Goal: Check status: Verify the current state of an ongoing process or item

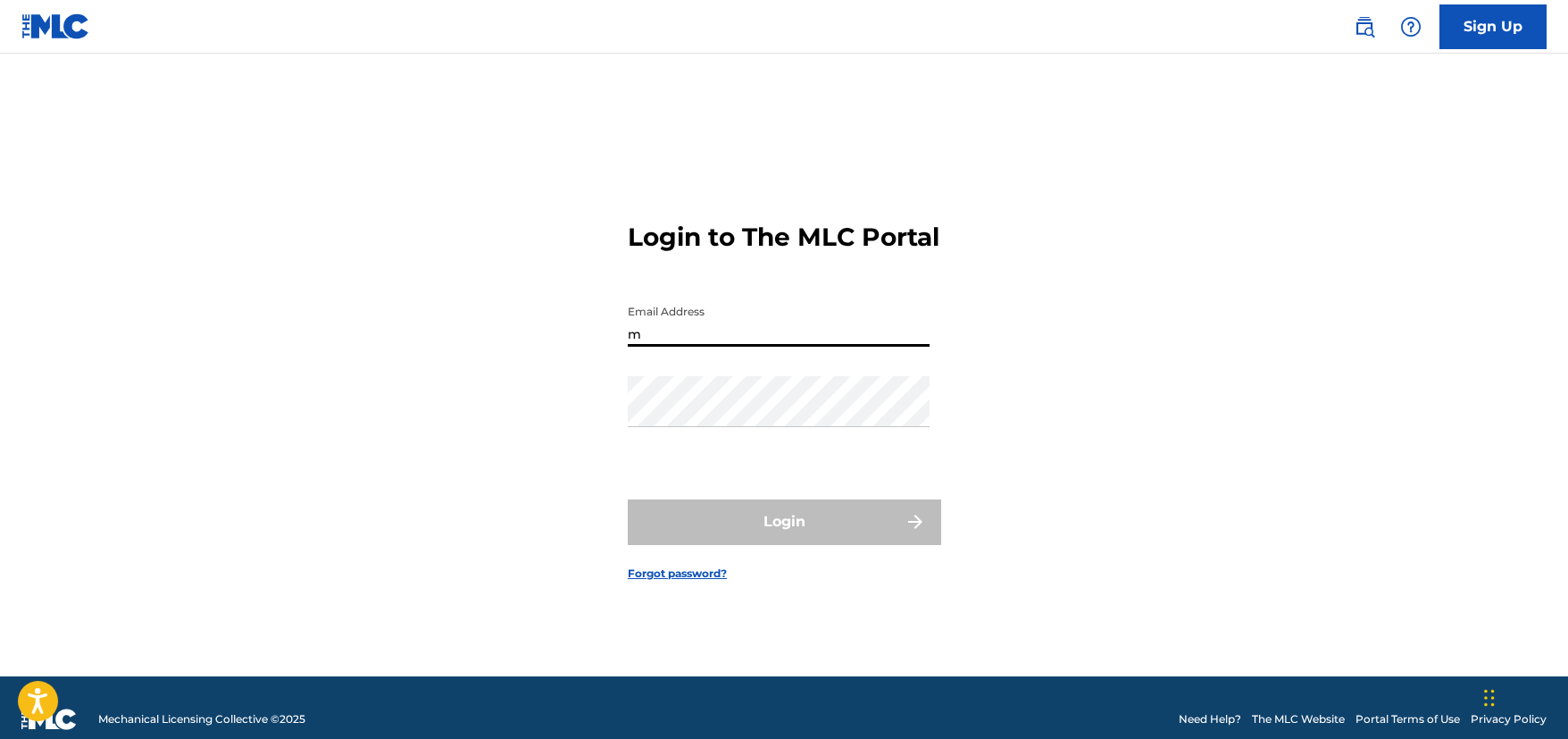
type input "[EMAIL_ADDRESS][DOMAIN_NAME]"
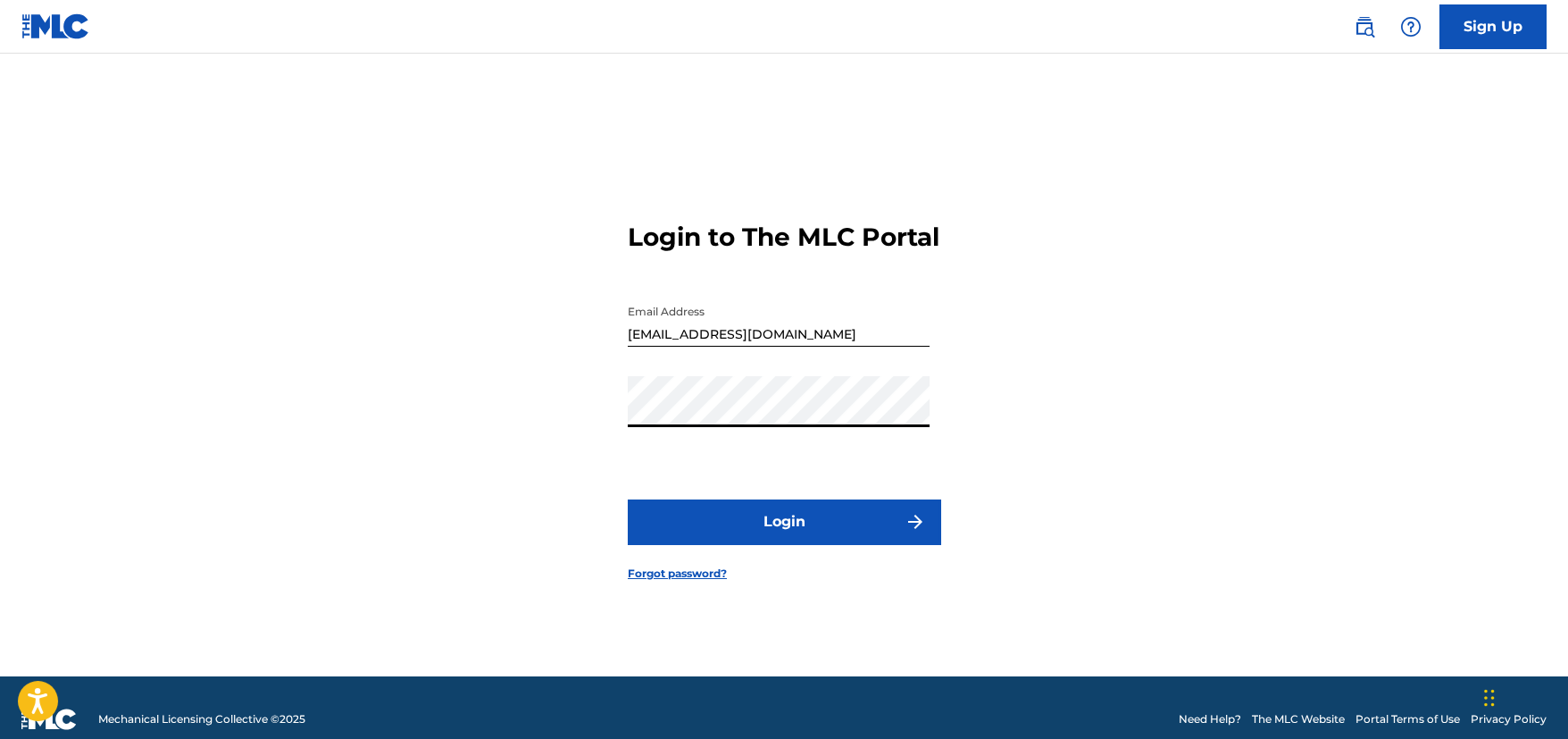
click at [863, 512] on form "Login to The MLC Portal Email Address [EMAIL_ADDRESS][DOMAIN_NAME] Password Log…" at bounding box center [784, 387] width 313 height 578
click at [879, 522] on button "Login" at bounding box center [784, 521] width 313 height 45
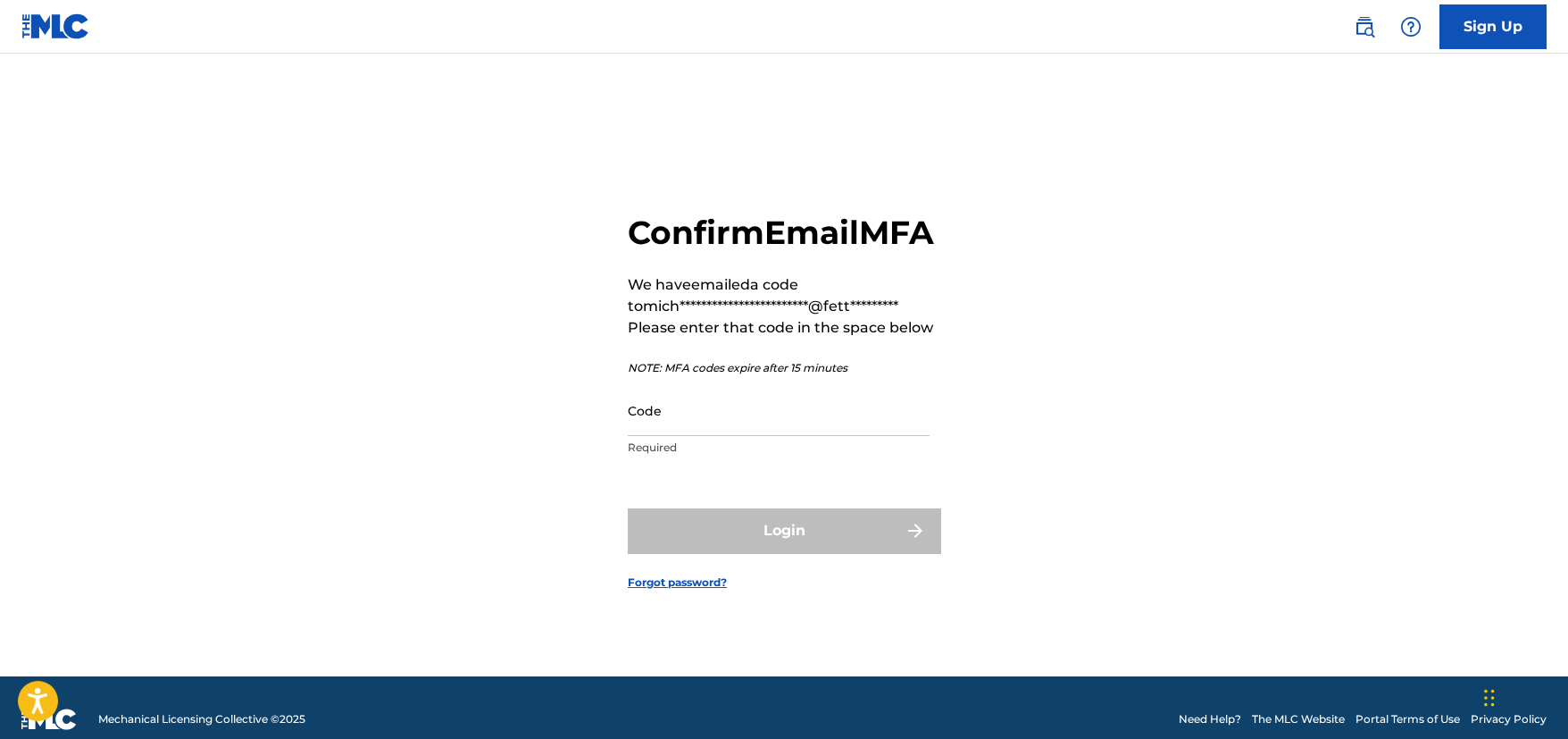
click at [865, 436] on input "Code" at bounding box center [778, 410] width 302 height 51
paste input "379815"
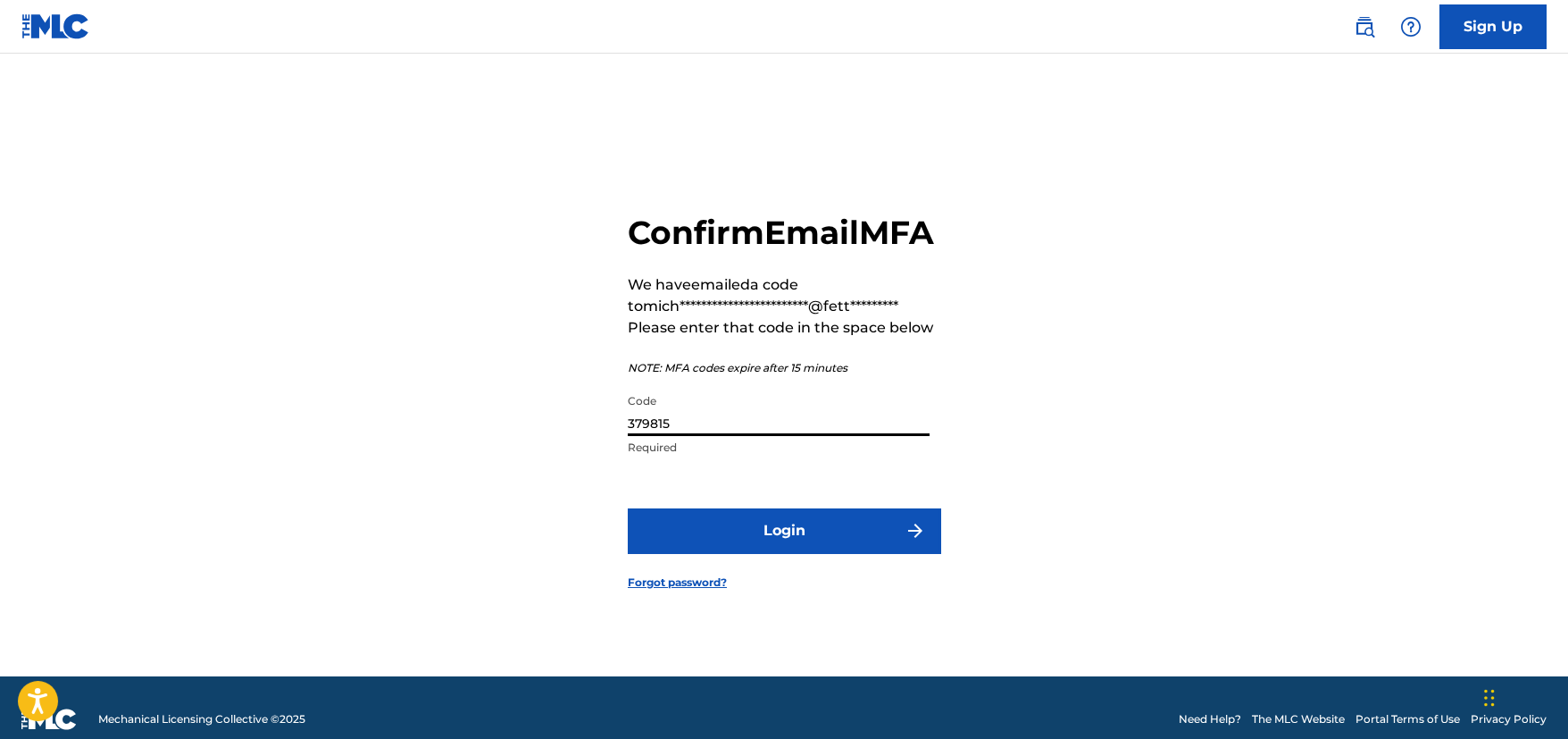
type input "379815"
click at [937, 553] on button "Login" at bounding box center [784, 531] width 313 height 45
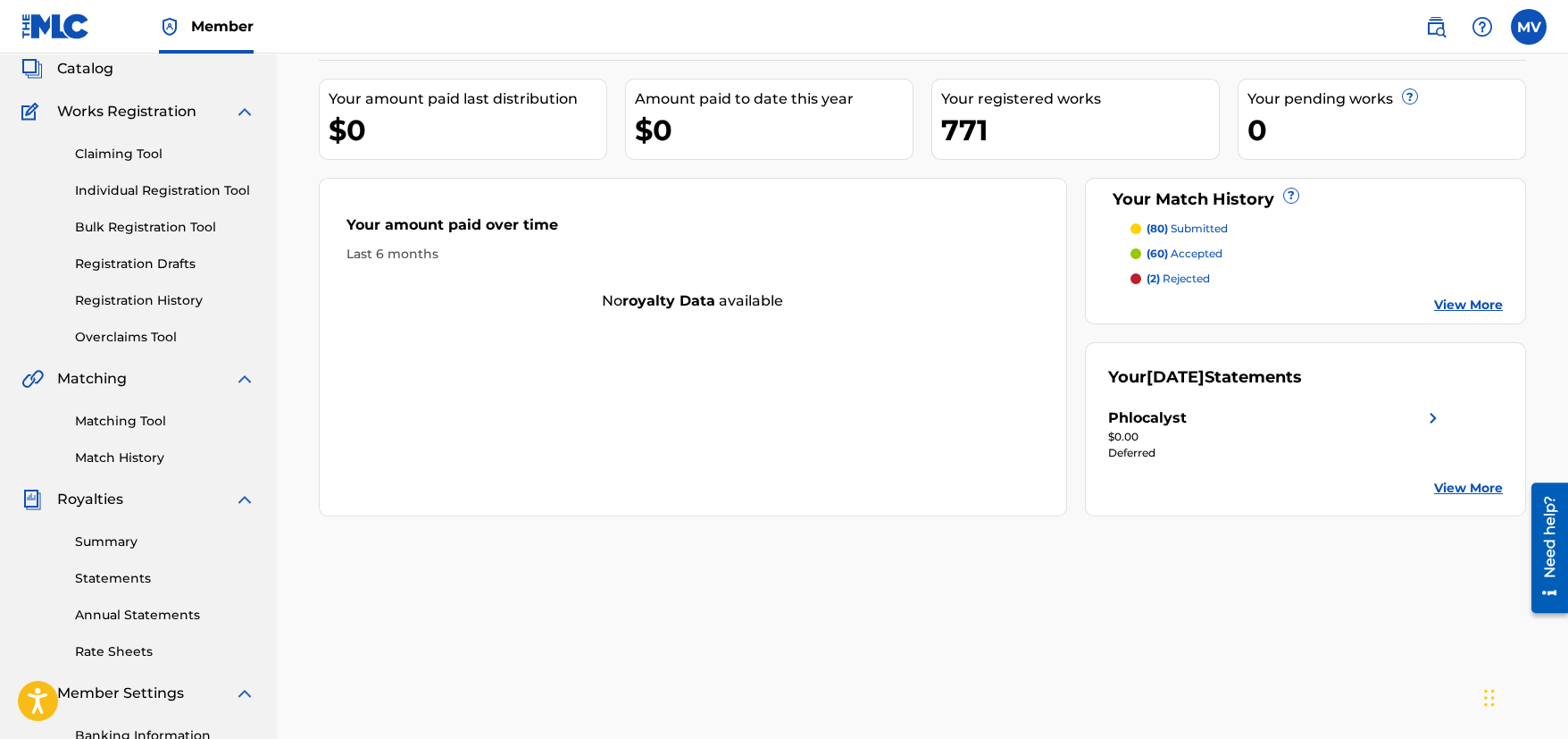
scroll to position [179, 0]
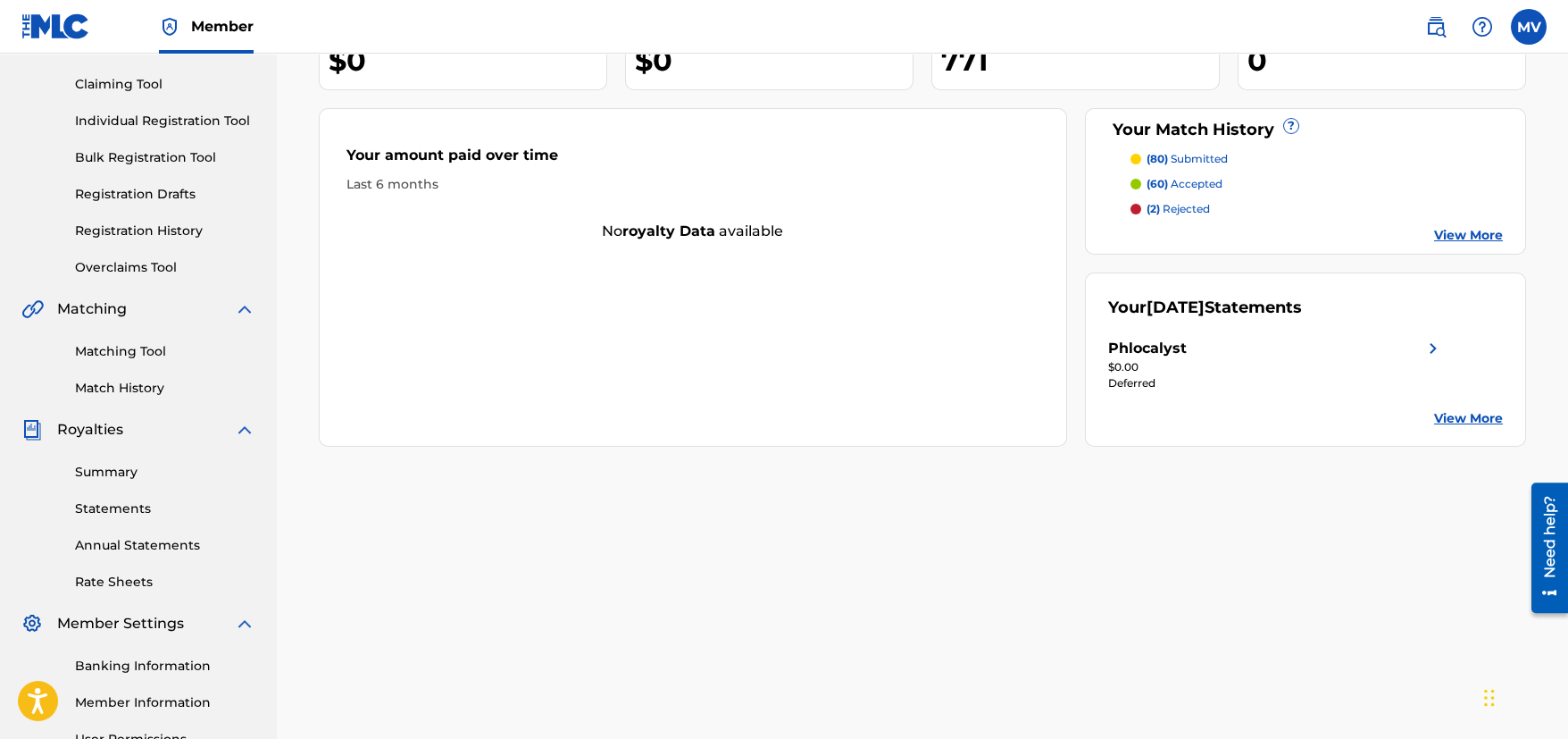
click at [104, 474] on link "Summary" at bounding box center [165, 472] width 180 height 19
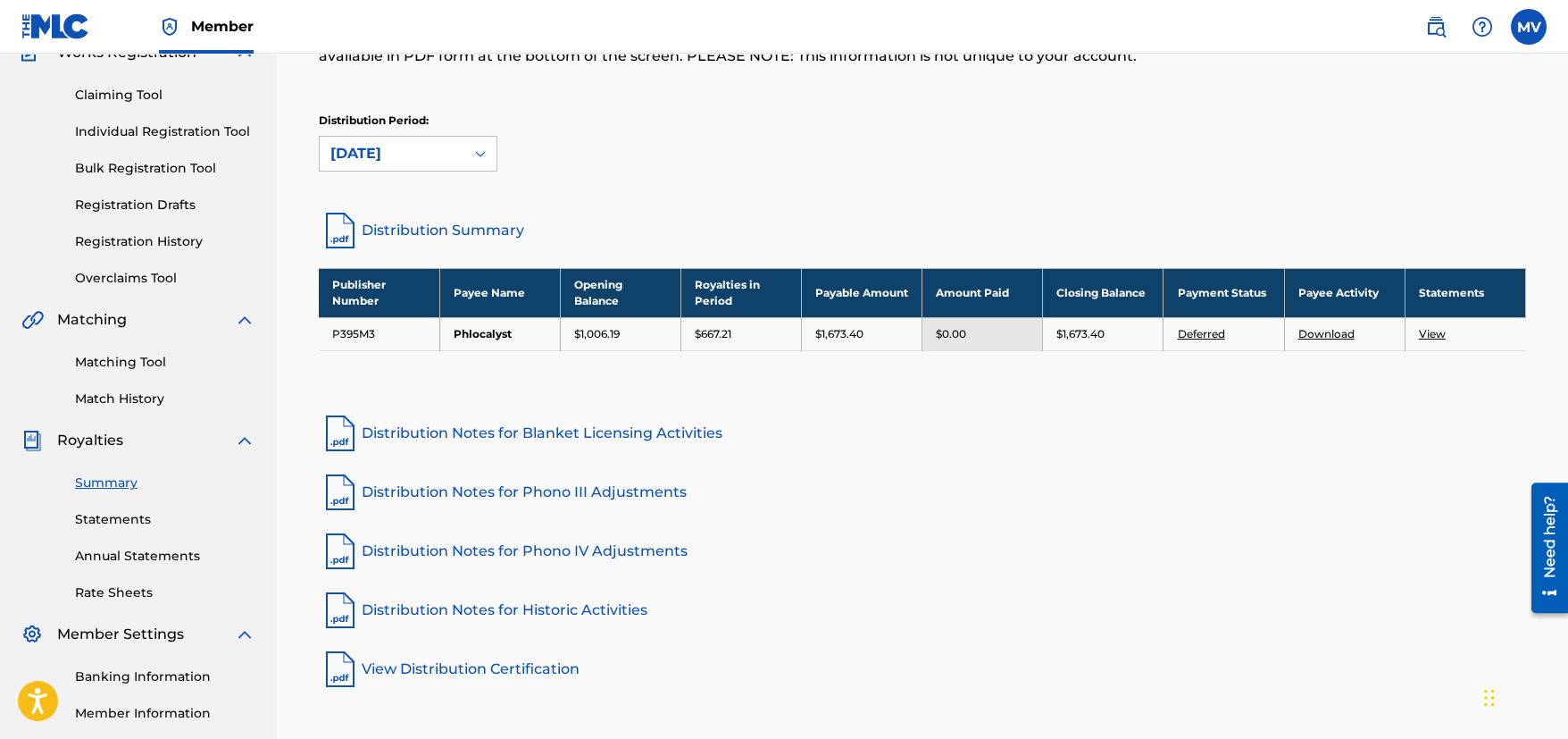
scroll to position [179, 0]
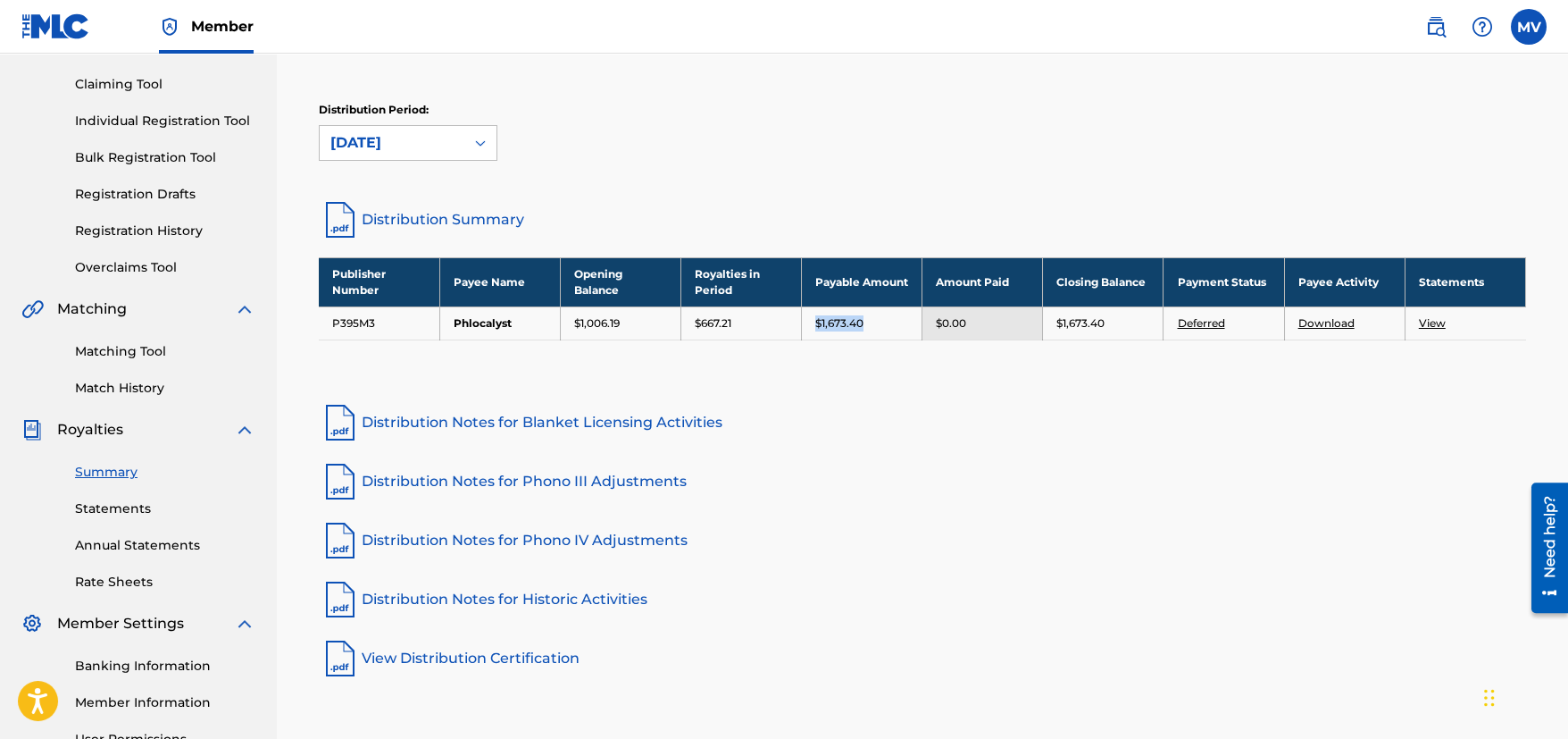
drag, startPoint x: 810, startPoint y: 319, endPoint x: 867, endPoint y: 333, distance: 58.7
click at [867, 333] on td "$1,673.40" at bounding box center [863, 322] width 121 height 33
copy p "$1,673.40"
click at [1099, 393] on div "Royalties Select your desired distribution period from the drop-down menu to se…" at bounding box center [922, 299] width 1207 height 760
